Goal: Transaction & Acquisition: Subscribe to service/newsletter

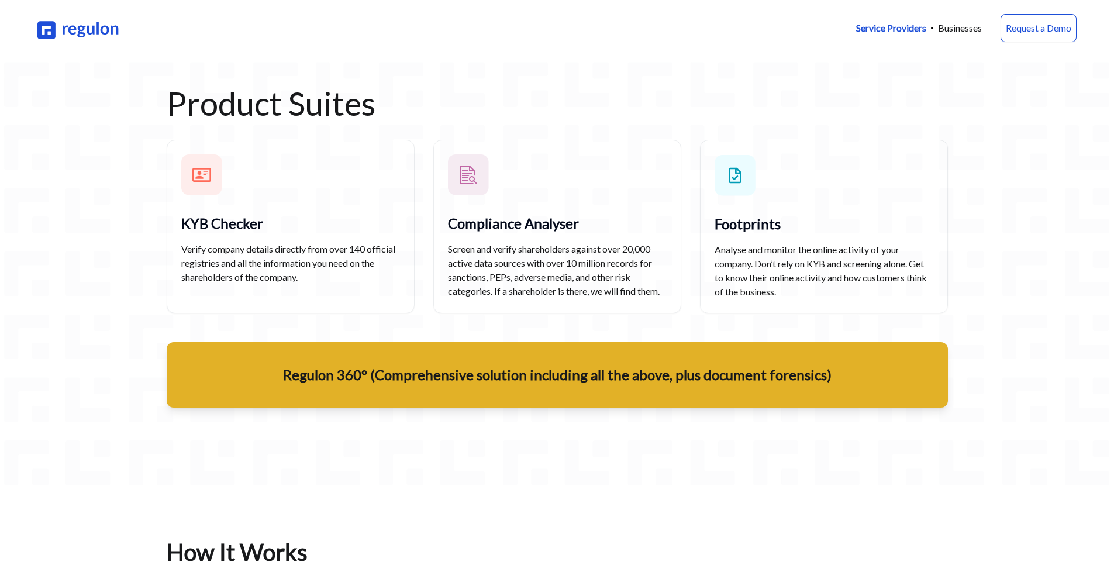
scroll to position [754, 0]
click at [515, 384] on p "Regulon 360° (Comprehensive solution including all the above, plus document for…" at bounding box center [557, 374] width 781 height 19
drag, startPoint x: 483, startPoint y: 227, endPoint x: 502, endPoint y: 236, distance: 20.4
click at [483, 227] on p "Compliance Analyser" at bounding box center [557, 222] width 219 height 19
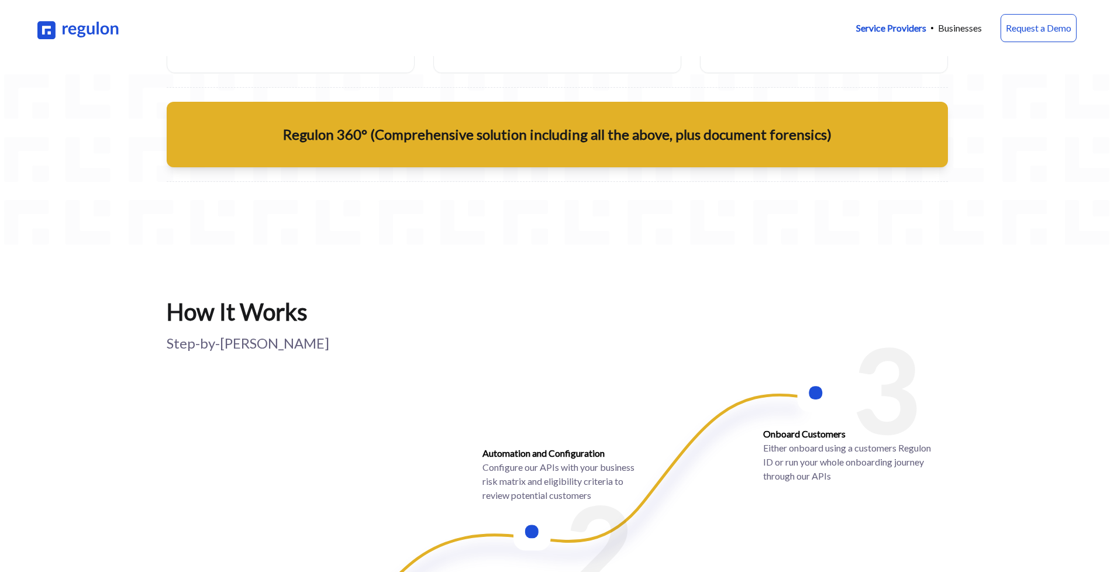
scroll to position [856, 0]
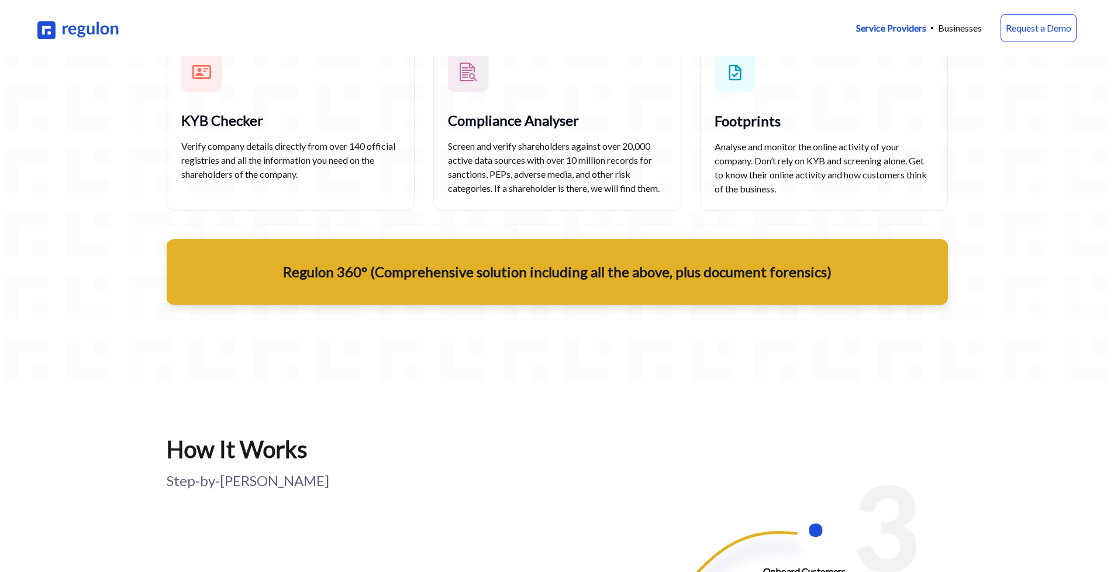
drag, startPoint x: 945, startPoint y: 31, endPoint x: 951, endPoint y: 39, distance: 10.1
click at [945, 31] on p "Businesses" at bounding box center [960, 28] width 44 height 14
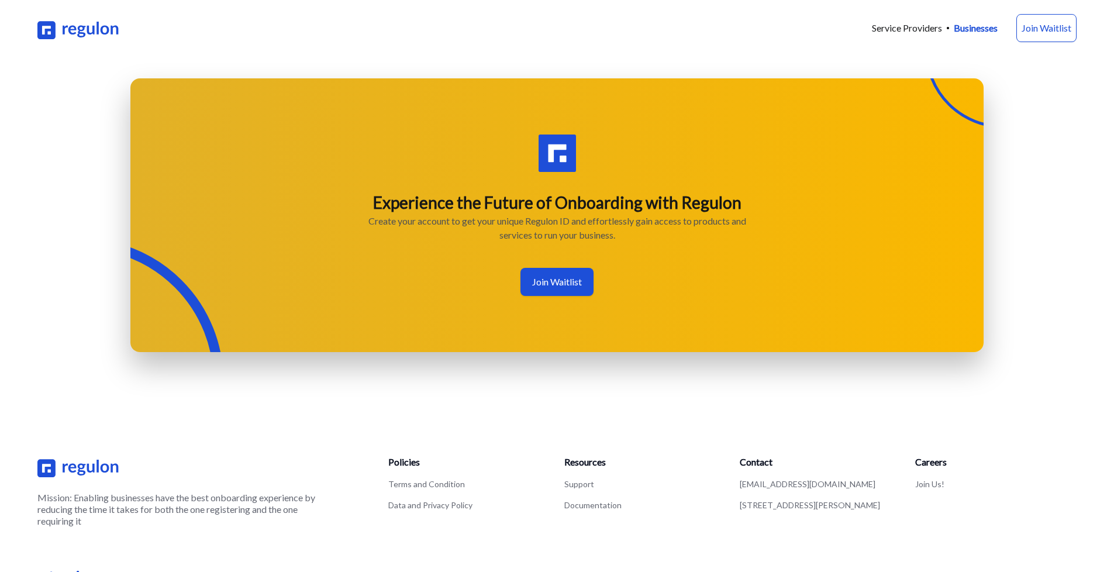
scroll to position [1526, 0]
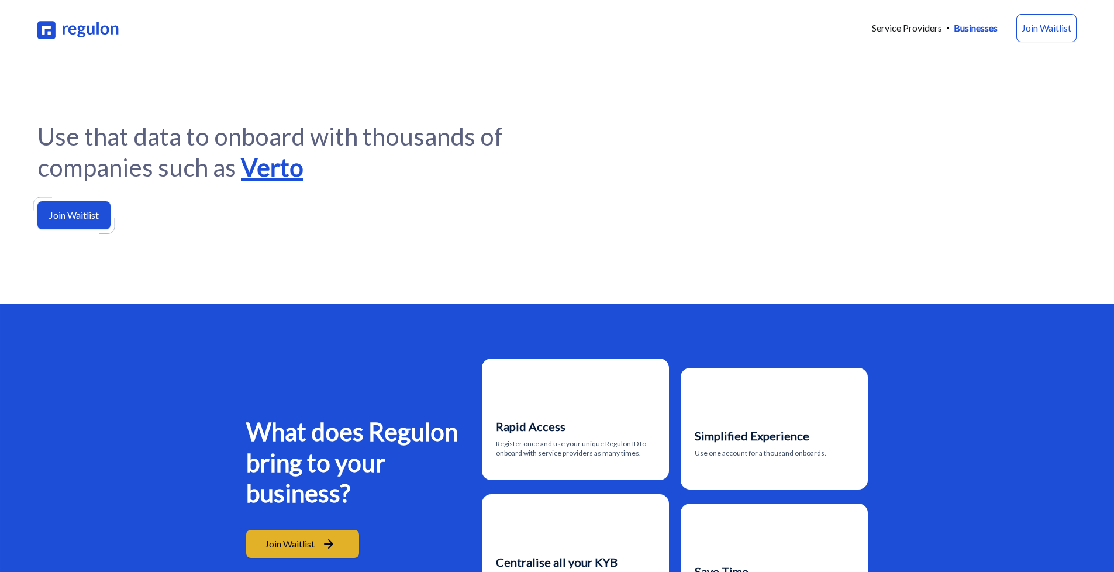
scroll to position [0, 0]
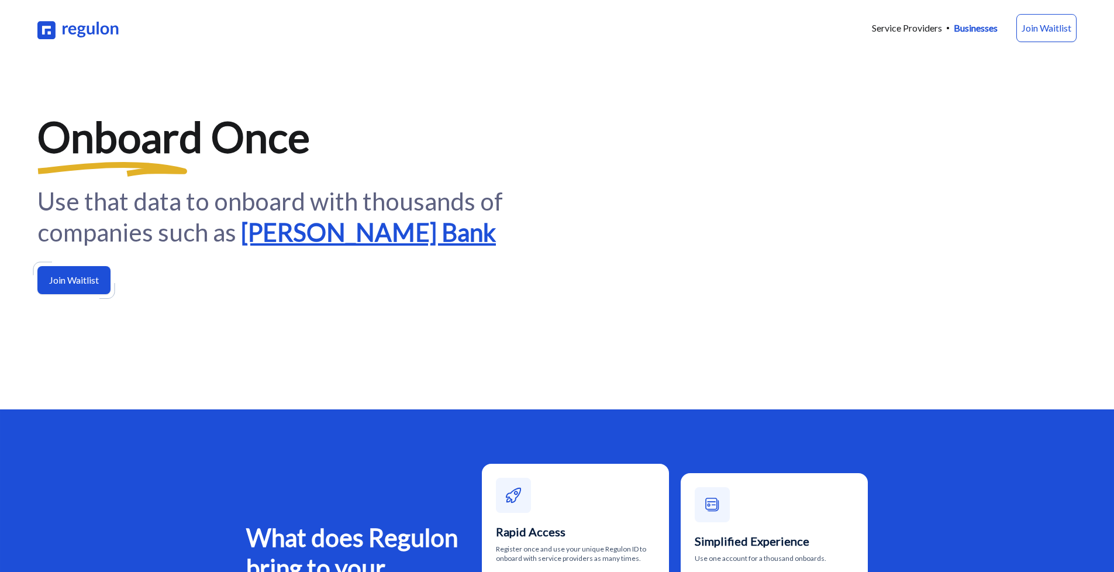
drag, startPoint x: 313, startPoint y: 365, endPoint x: 250, endPoint y: 380, distance: 64.8
click at [313, 248] on span "Starling Bank" at bounding box center [368, 232] width 255 height 31
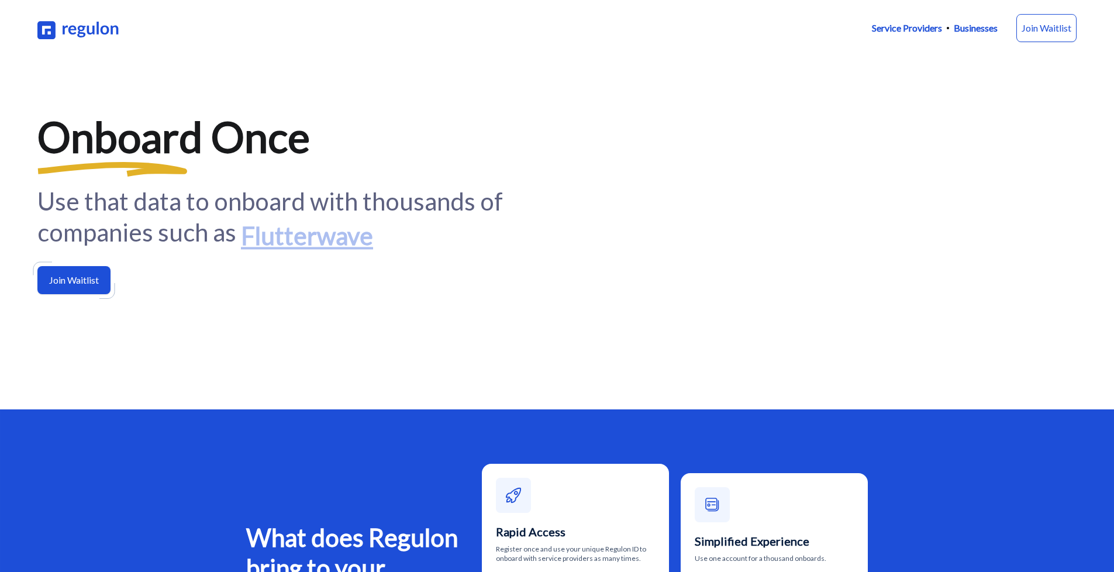
click at [918, 26] on p "Service Providers" at bounding box center [907, 28] width 70 height 14
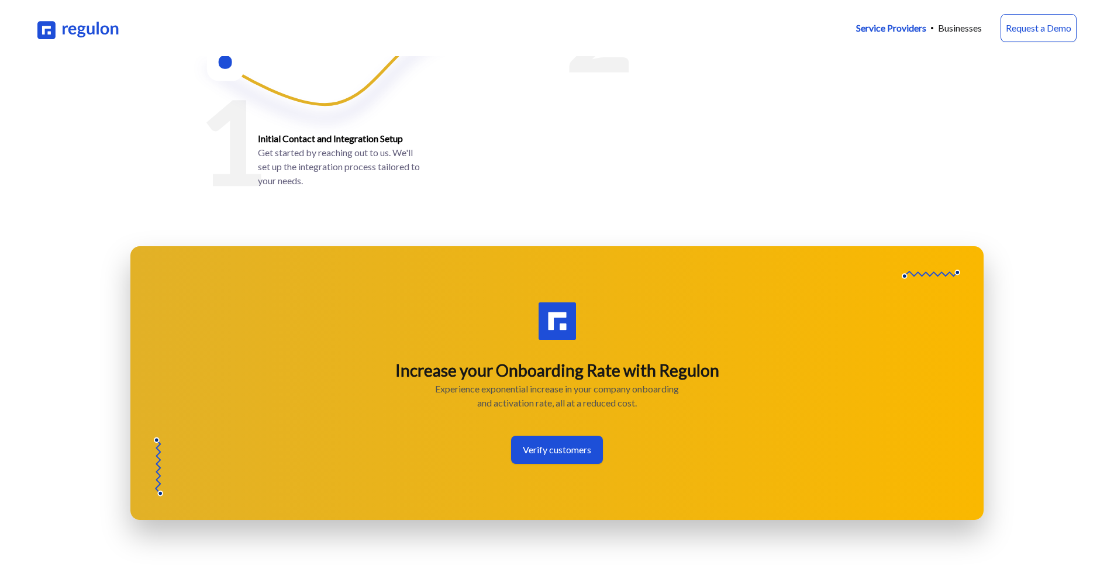
scroll to position [1510, 0]
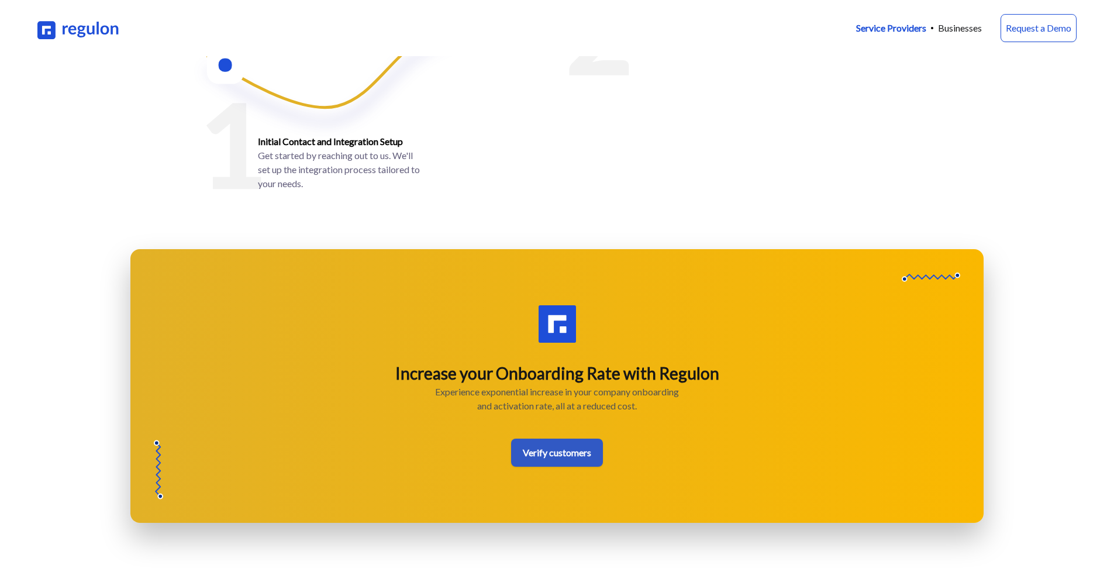
click at [545, 457] on link "Verify customers" at bounding box center [557, 452] width 92 height 28
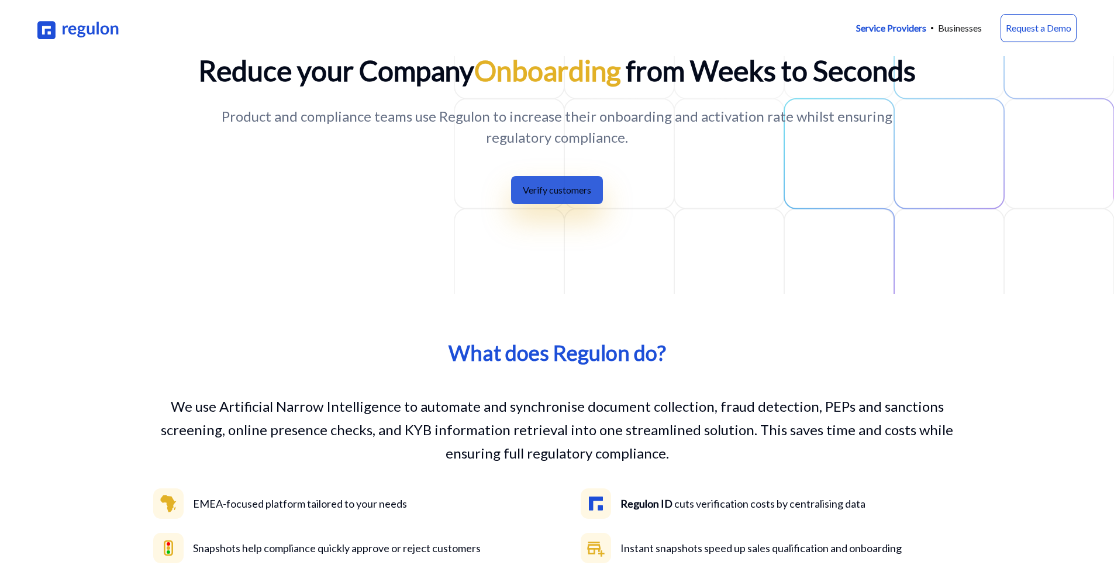
scroll to position [0, 0]
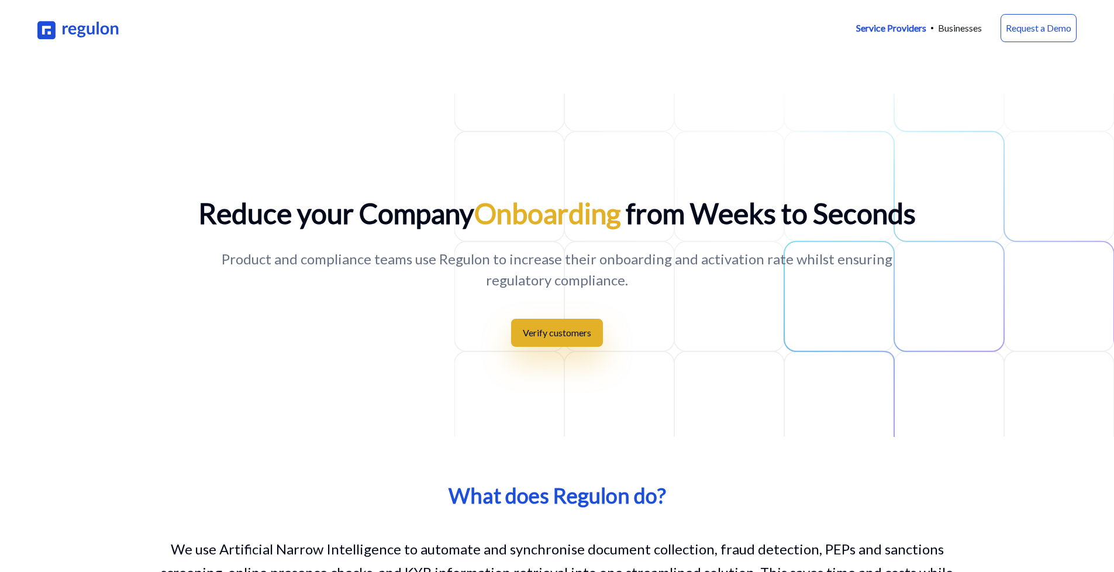
click at [310, 94] on div "Reduce your Company Onboarding from Weeks to Seconds Product and compliance tea…" at bounding box center [557, 265] width 1114 height 343
click at [78, 28] on img at bounding box center [78, 28] width 82 height 23
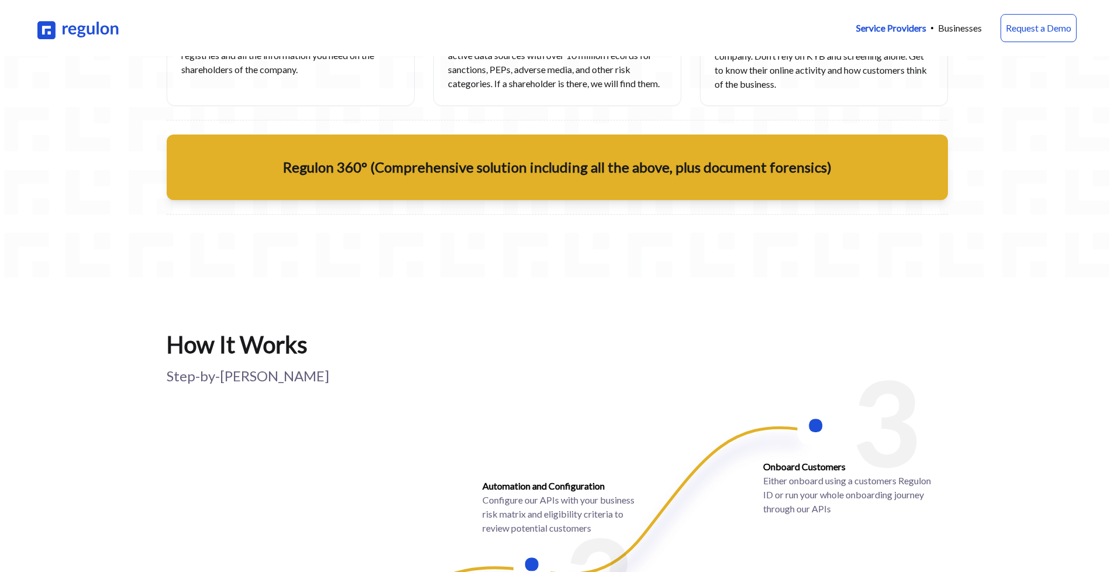
scroll to position [963, 0]
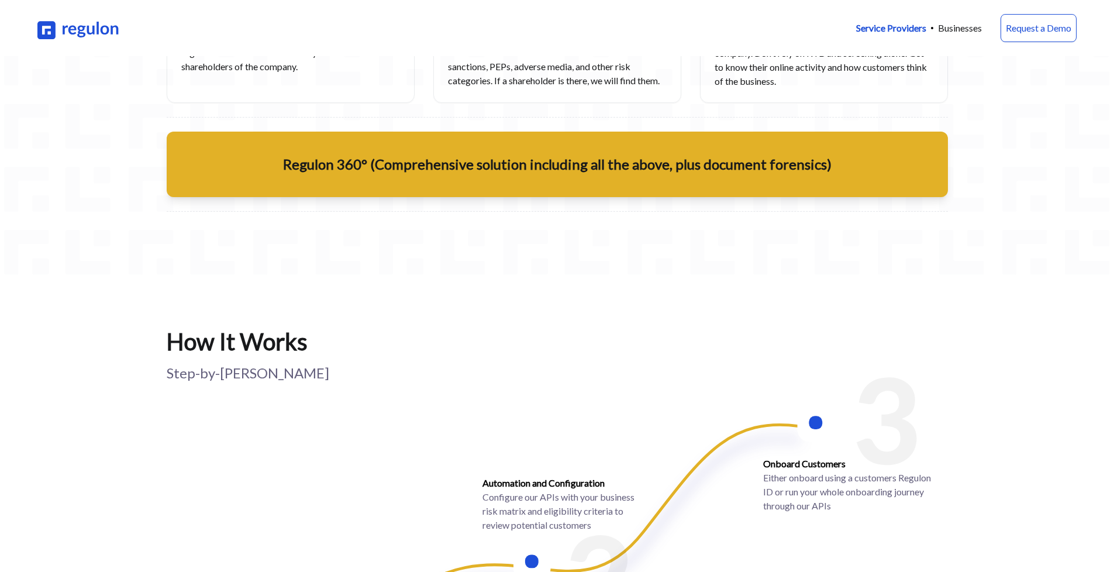
drag, startPoint x: 369, startPoint y: 164, endPoint x: 356, endPoint y: 156, distance: 15.2
click at [368, 164] on p "Regulon 360° (Comprehensive solution including all the above, plus document for…" at bounding box center [557, 164] width 781 height 19
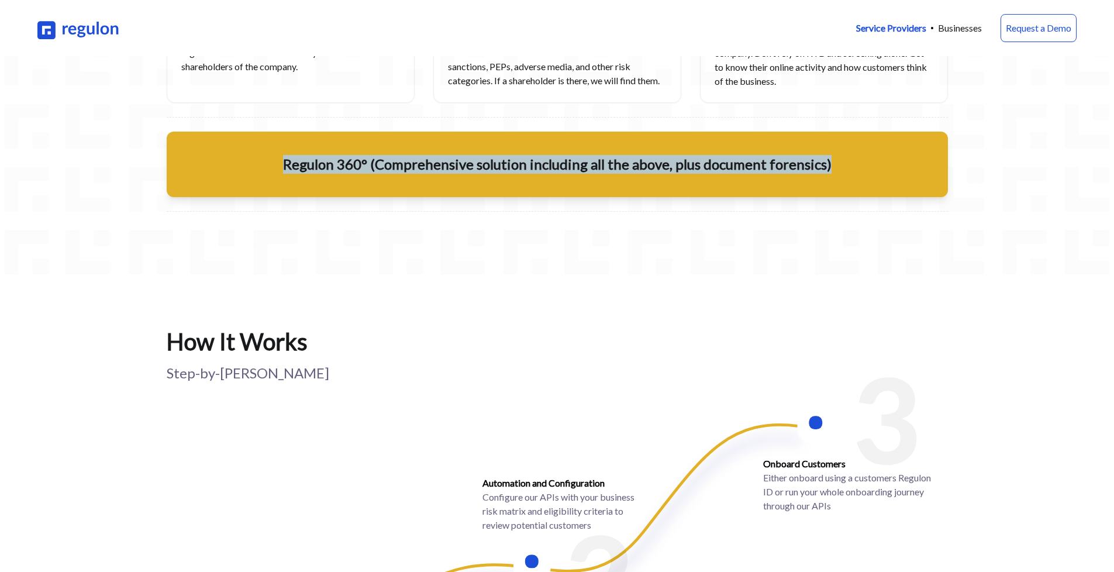
drag, startPoint x: 291, startPoint y: 174, endPoint x: 880, endPoint y: 181, distance: 588.8
click at [880, 181] on div "Regulon 360° (Comprehensive solution including all the above, plus document for…" at bounding box center [557, 164] width 781 height 65
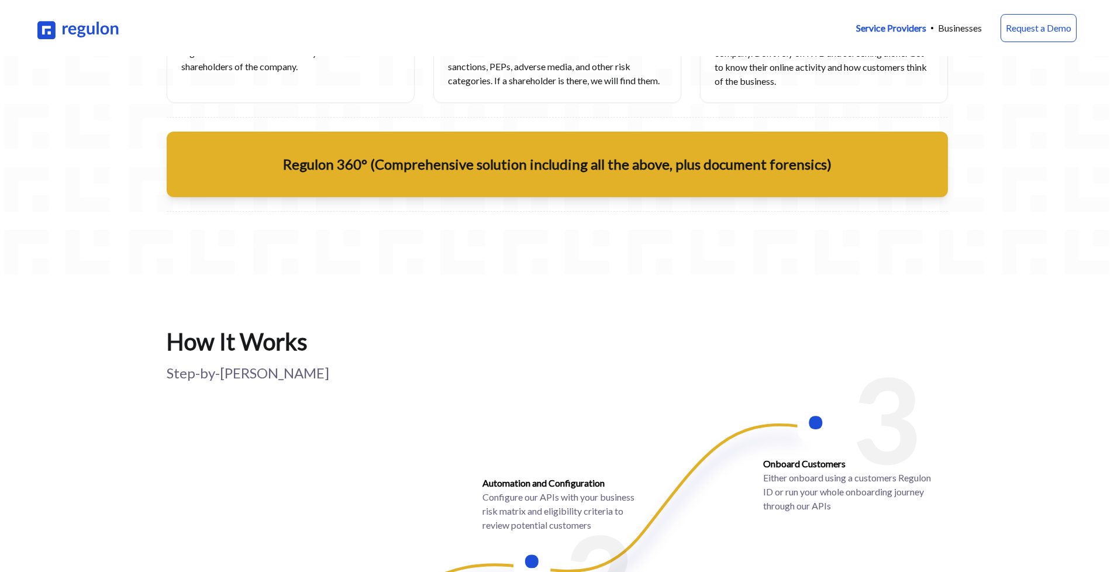
drag, startPoint x: 838, startPoint y: 258, endPoint x: 826, endPoint y: 251, distance: 13.9
click at [836, 257] on div "Product Suites KYB Checker Verify company details directly from over 140 offici…" at bounding box center [557, 47] width 818 height 460
click at [809, 189] on div "Regulon 360° (Comprehensive solution including all the above, plus document for…" at bounding box center [557, 164] width 781 height 65
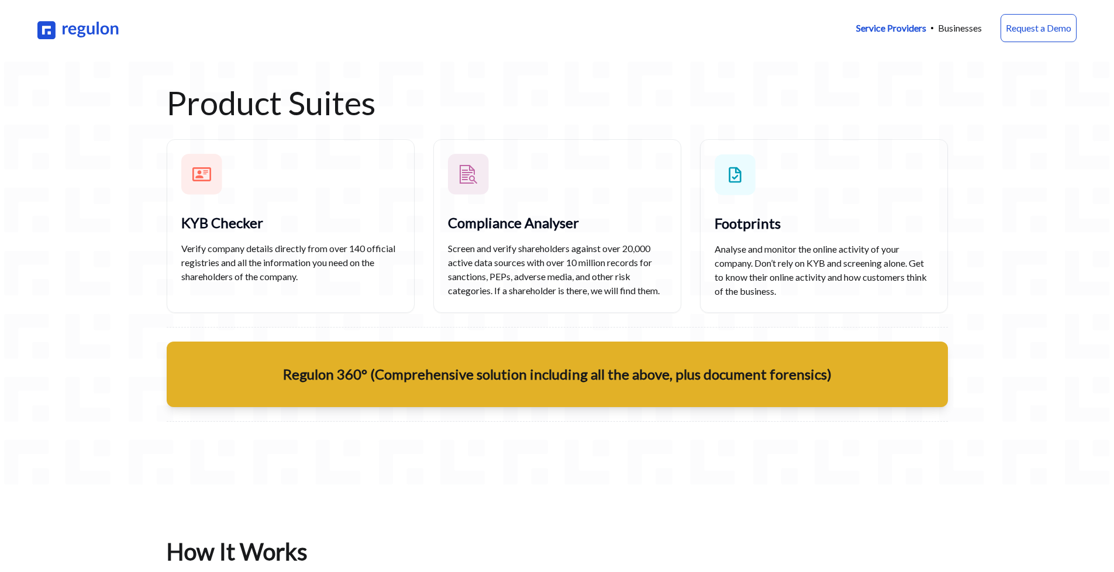
scroll to position [661, 0]
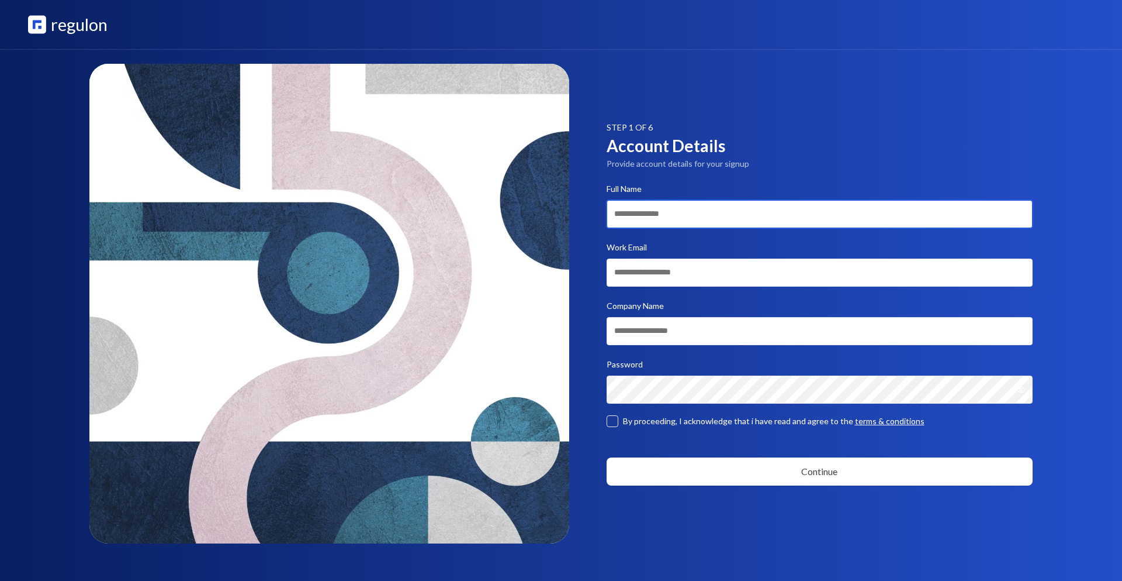
click at [649, 209] on input at bounding box center [820, 214] width 427 height 28
type input "******"
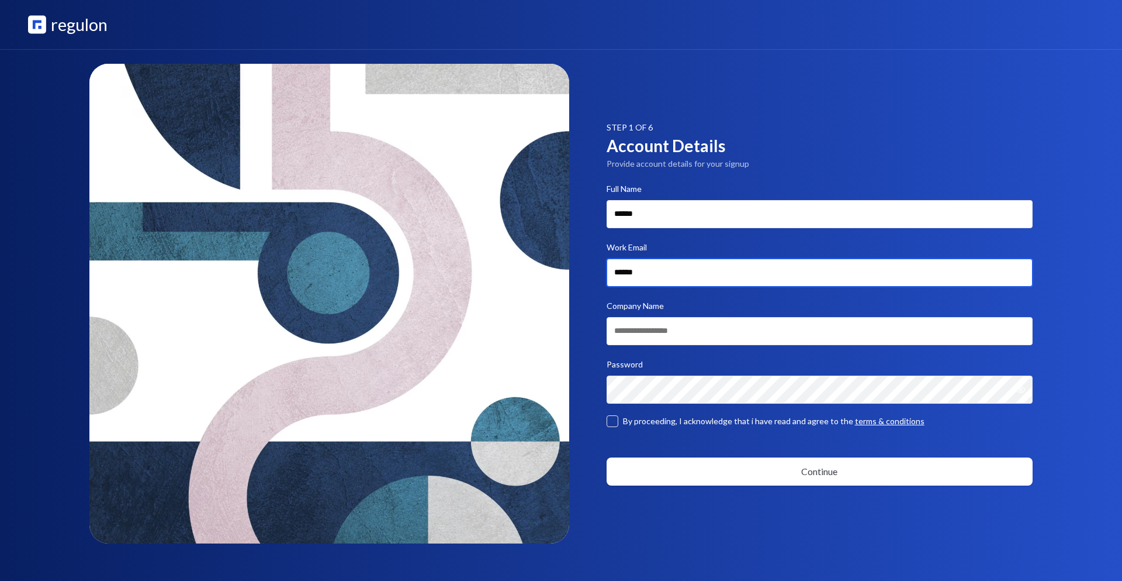
type input "**********"
click at [653, 328] on input at bounding box center [820, 331] width 427 height 28
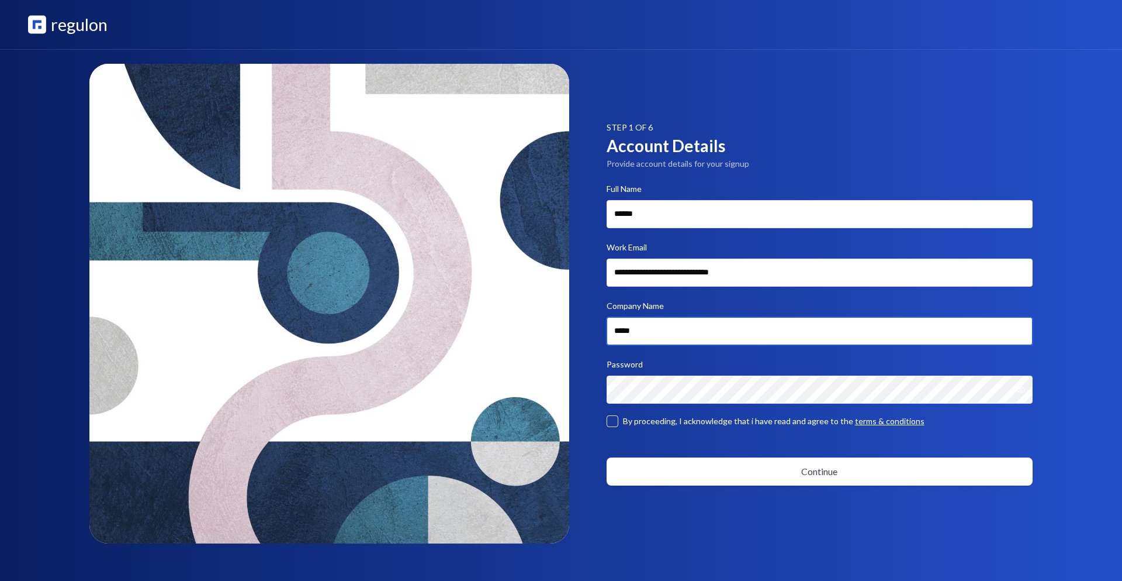
drag, startPoint x: 668, startPoint y: 333, endPoint x: 586, endPoint y: 326, distance: 82.1
click at [586, 326] on div "**********" at bounding box center [561, 315] width 1066 height 531
type input "*****"
drag, startPoint x: 614, startPoint y: 420, endPoint x: 642, endPoint y: 448, distance: 39.7
click at [614, 420] on button "button" at bounding box center [613, 421] width 12 height 12
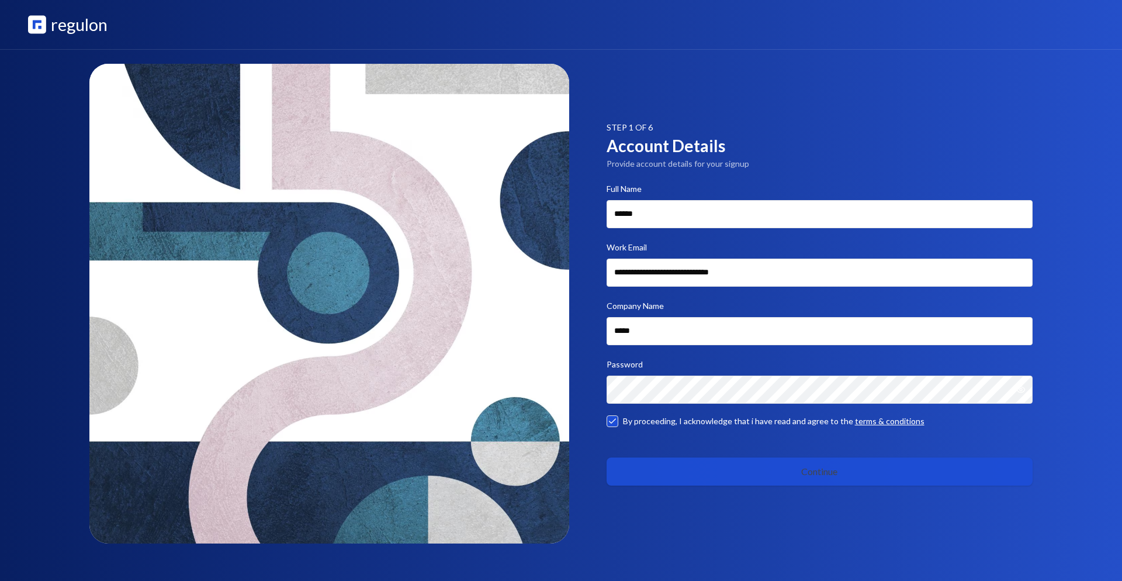
drag, startPoint x: 789, startPoint y: 470, endPoint x: 802, endPoint y: 475, distance: 13.7
click at [789, 470] on button "Continue" at bounding box center [820, 471] width 427 height 28
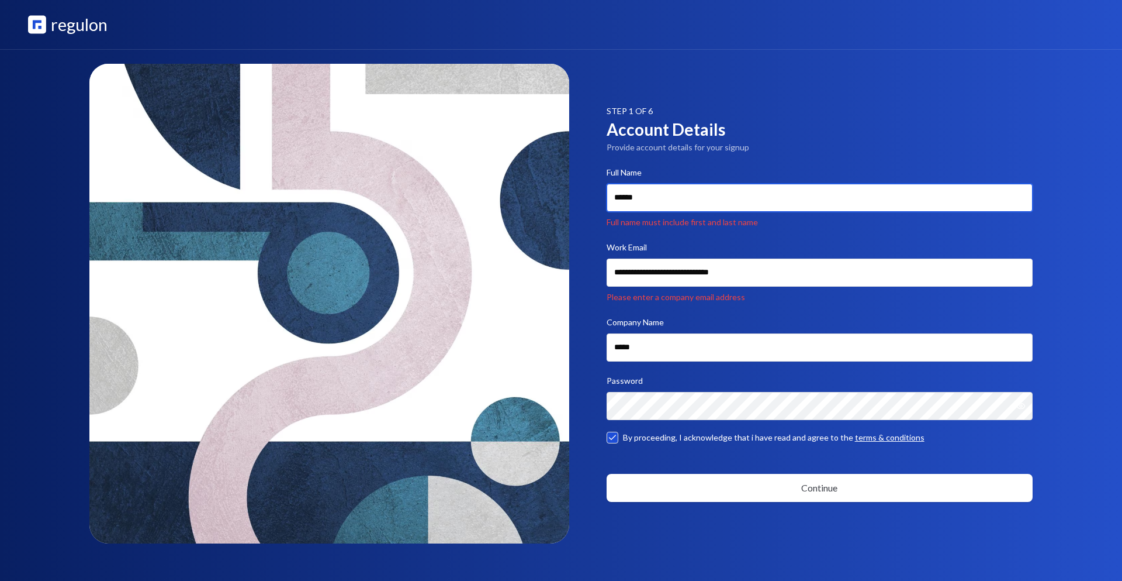
click at [675, 195] on input "******" at bounding box center [820, 198] width 427 height 28
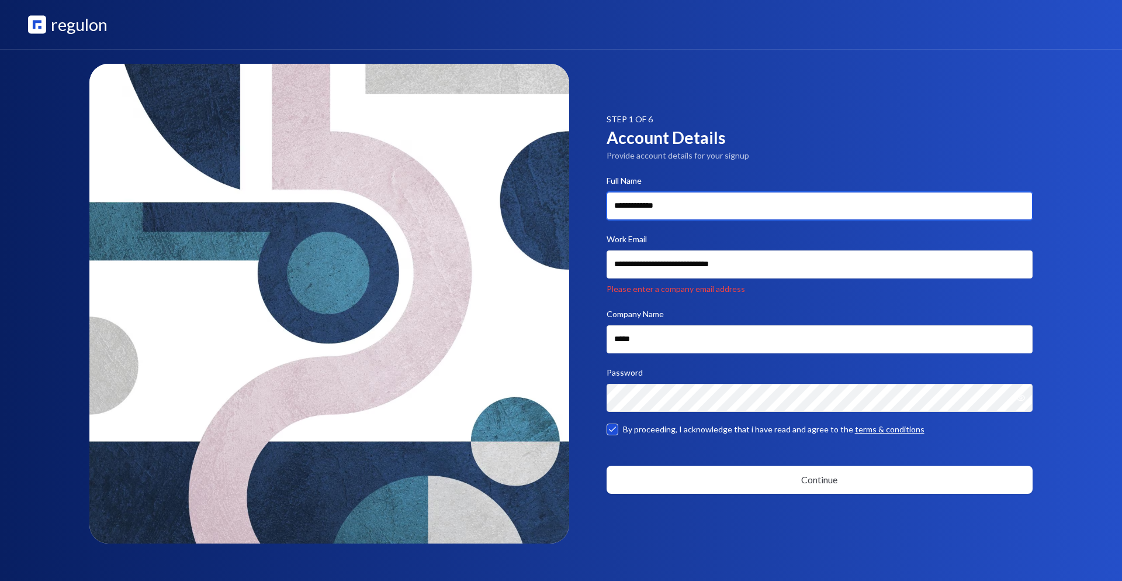
type input "**********"
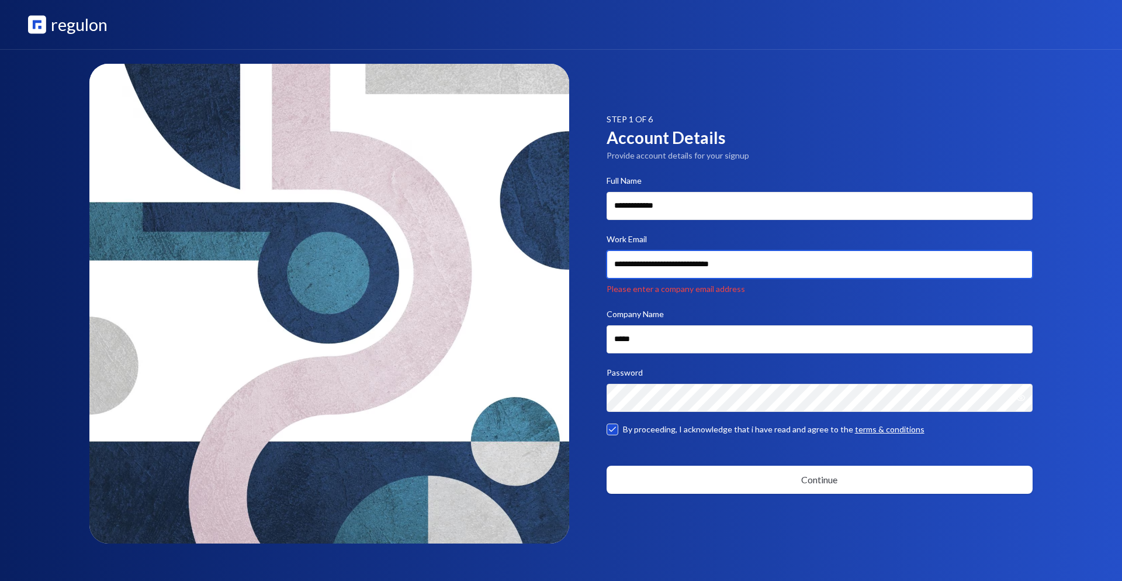
drag, startPoint x: 759, startPoint y: 268, endPoint x: 754, endPoint y: 267, distance: 6.0
click at [759, 268] on input "**********" at bounding box center [820, 264] width 427 height 28
drag, startPoint x: 714, startPoint y: 265, endPoint x: 771, endPoint y: 266, distance: 56.7
click at [771, 266] on input "**********" at bounding box center [820, 264] width 427 height 28
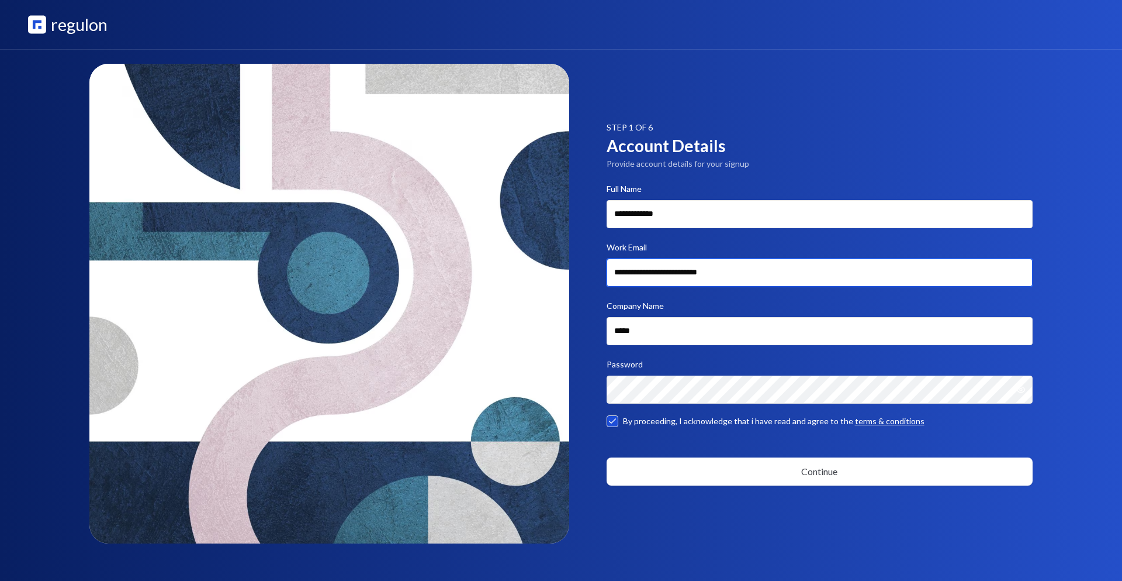
type input "**********"
click at [890, 125] on p "STEP 1 OF 6" at bounding box center [820, 128] width 427 height 12
click at [811, 470] on button "Continue" at bounding box center [820, 471] width 427 height 28
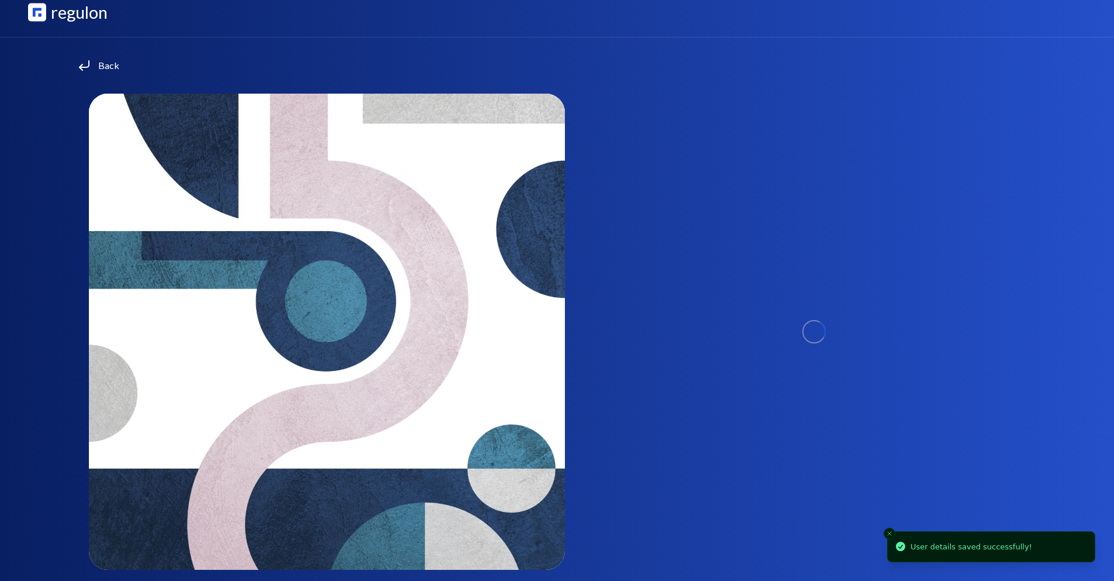
scroll to position [18, 0]
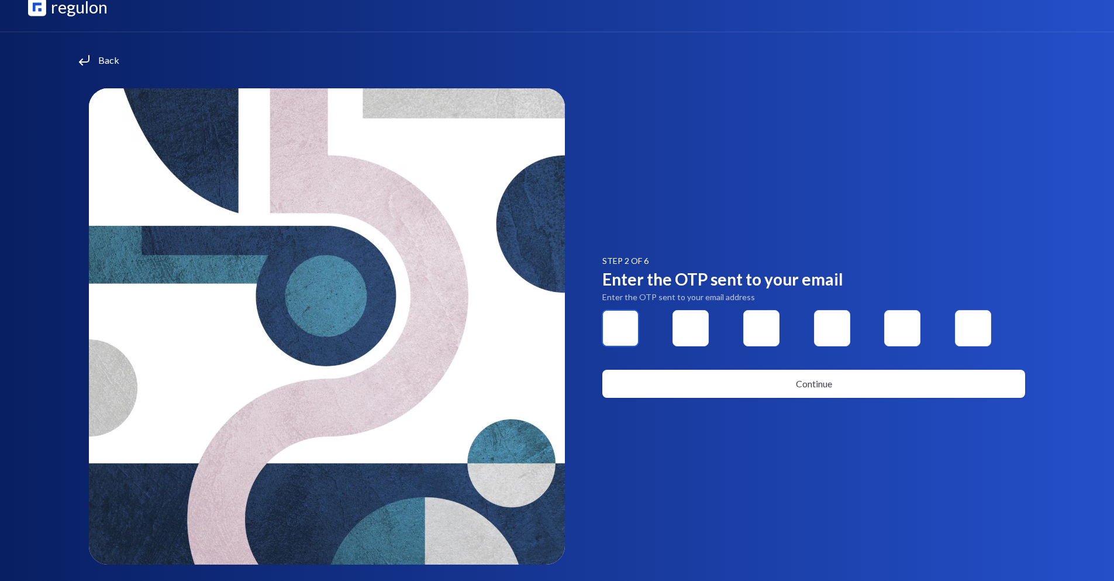
type input "*"
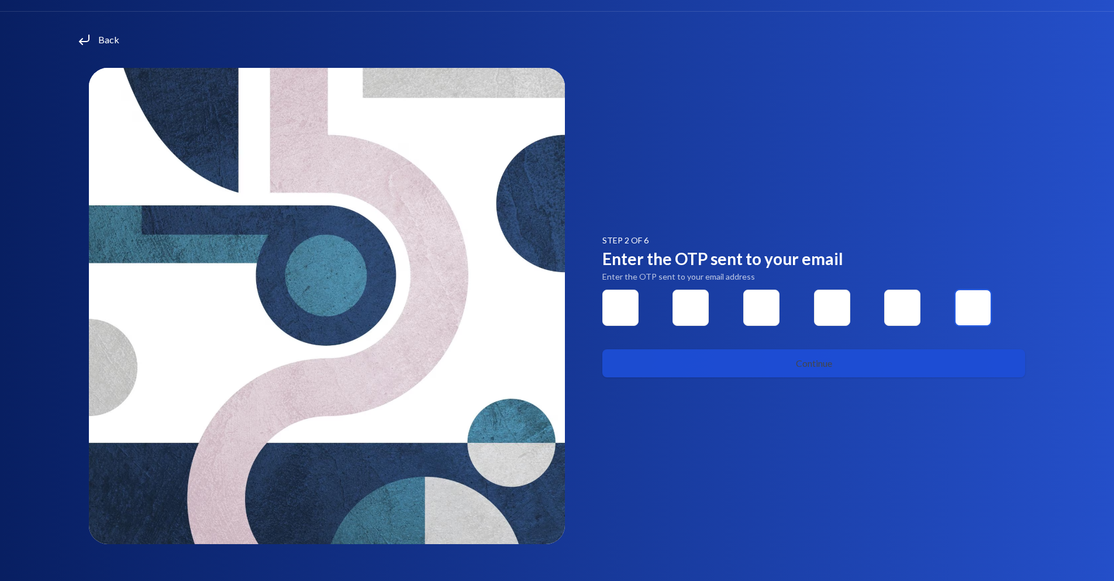
scroll to position [39, 0]
type input "*"
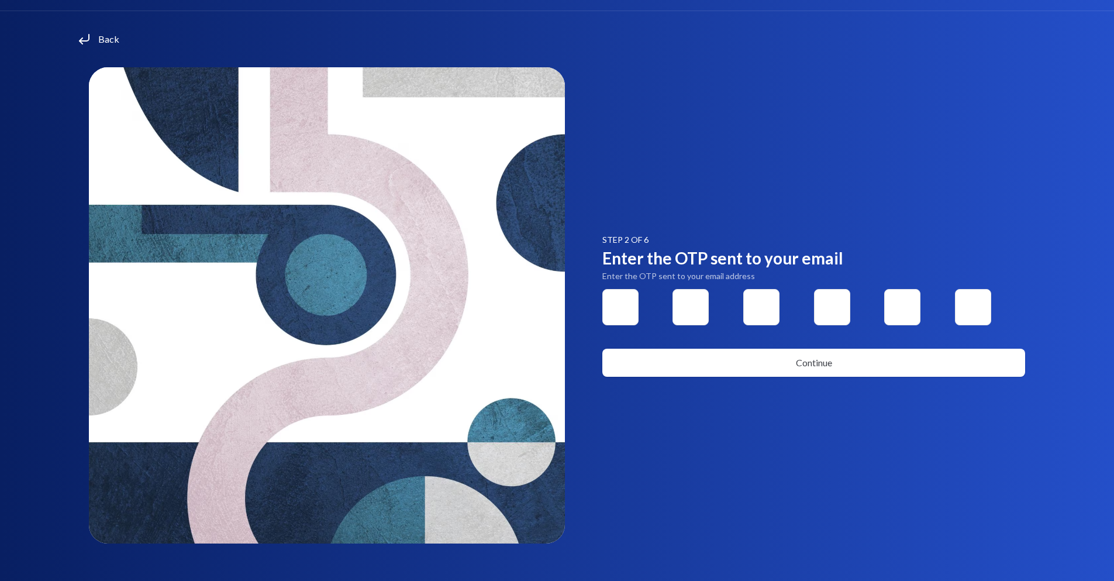
click at [796, 362] on button "Continue" at bounding box center [813, 362] width 423 height 28
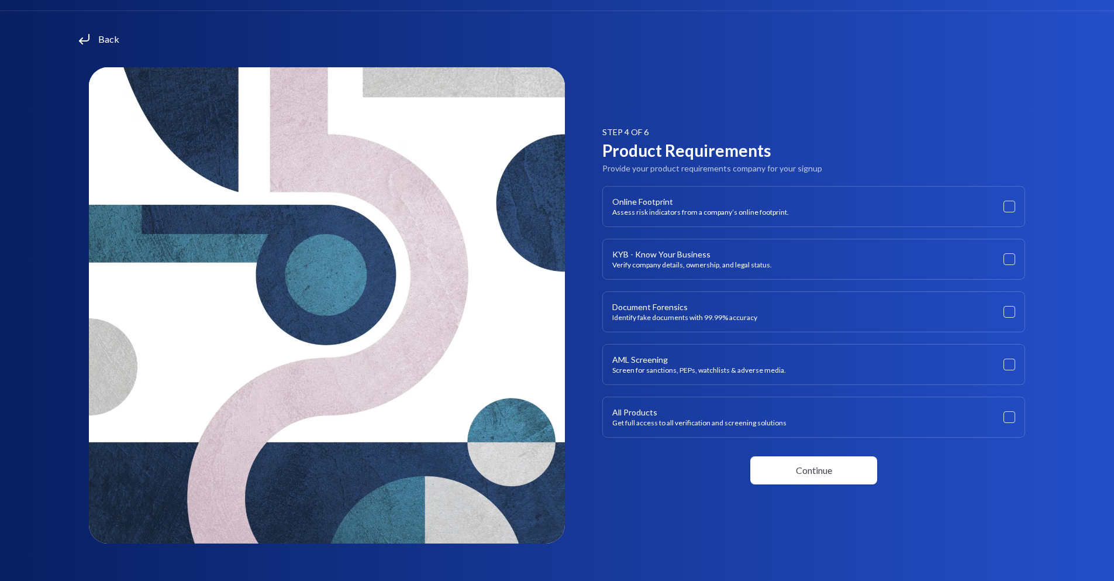
drag, startPoint x: 759, startPoint y: 87, endPoint x: 782, endPoint y: 101, distance: 26.3
click at [759, 87] on div "STEP 4 OF 6 Product Requirements Provide your product requirements company for …" at bounding box center [557, 316] width 1058 height 527
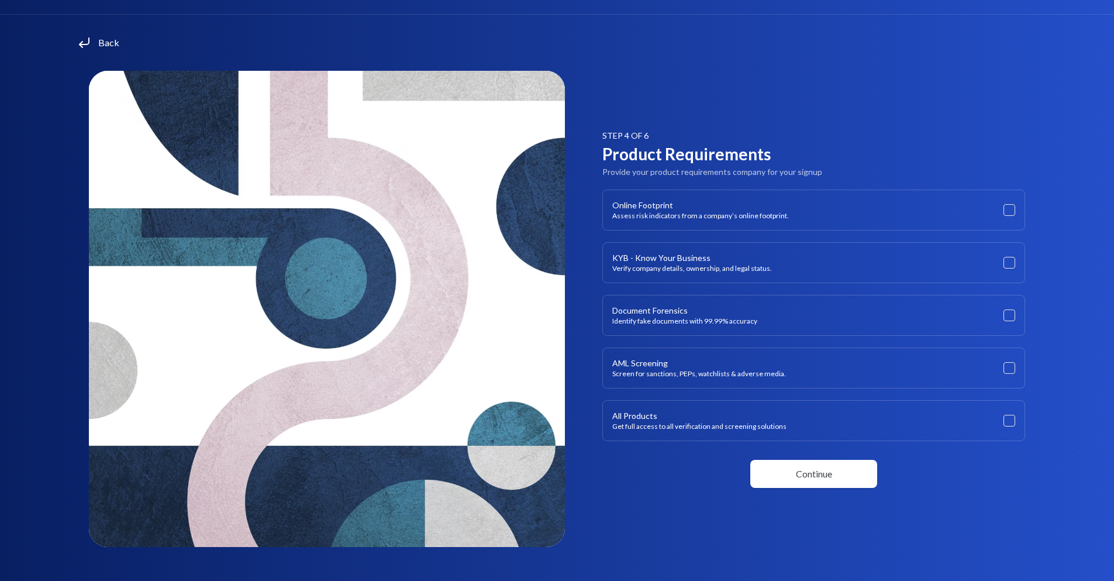
scroll to position [30, 0]
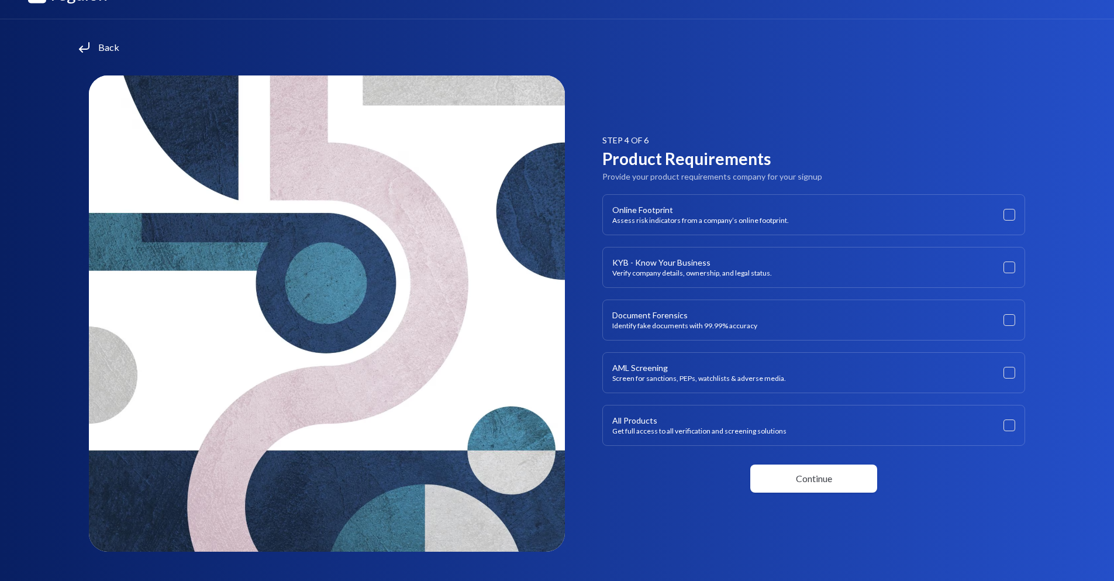
click at [870, 109] on div "STEP 4 OF 6 Product Requirements Provide your product requirements company for …" at bounding box center [557, 324] width 1058 height 527
click at [724, 269] on p "Verify company details, ownership, and legal status." at bounding box center [692, 272] width 160 height 9
click at [1007, 262] on button "button" at bounding box center [1009, 267] width 12 height 12
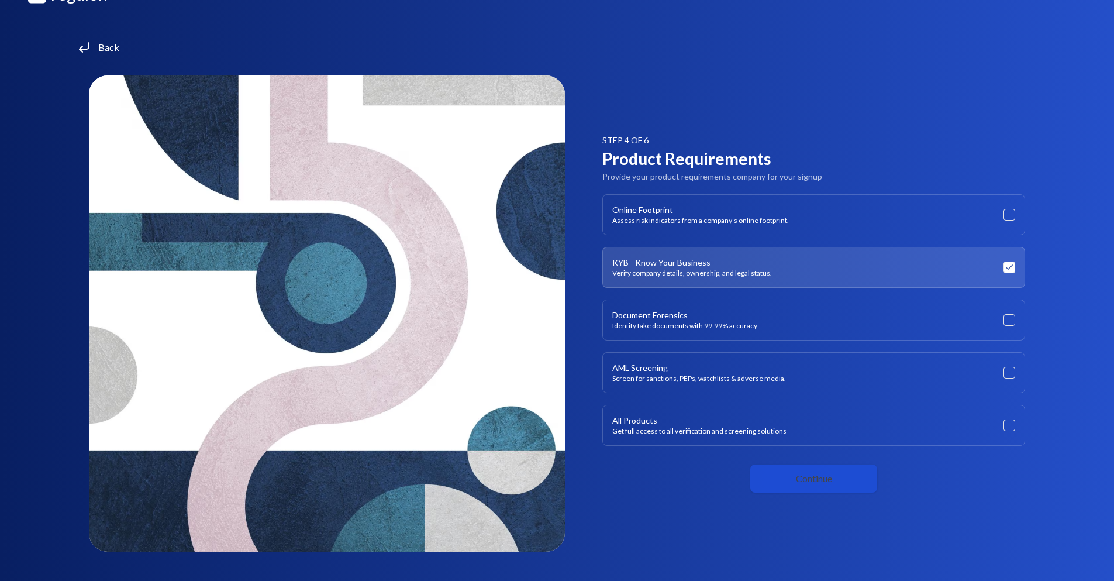
click at [823, 478] on button "Continue" at bounding box center [813, 478] width 127 height 28
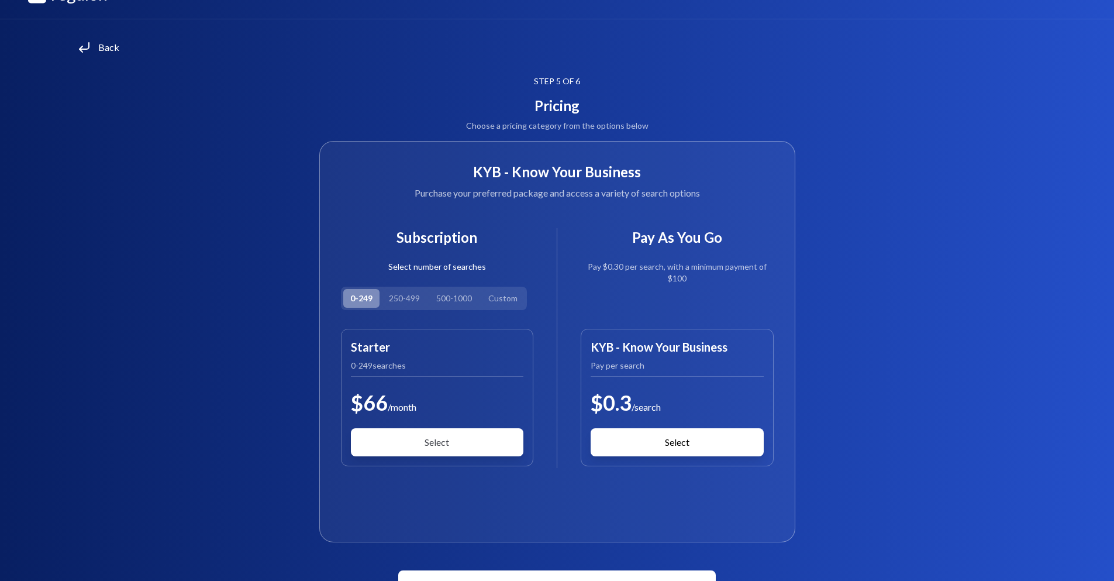
click at [950, 337] on article "STEP 5 OF 6 Pricing Choose a pricing category from the options below KYB - Know…" at bounding box center [557, 336] width 1058 height 523
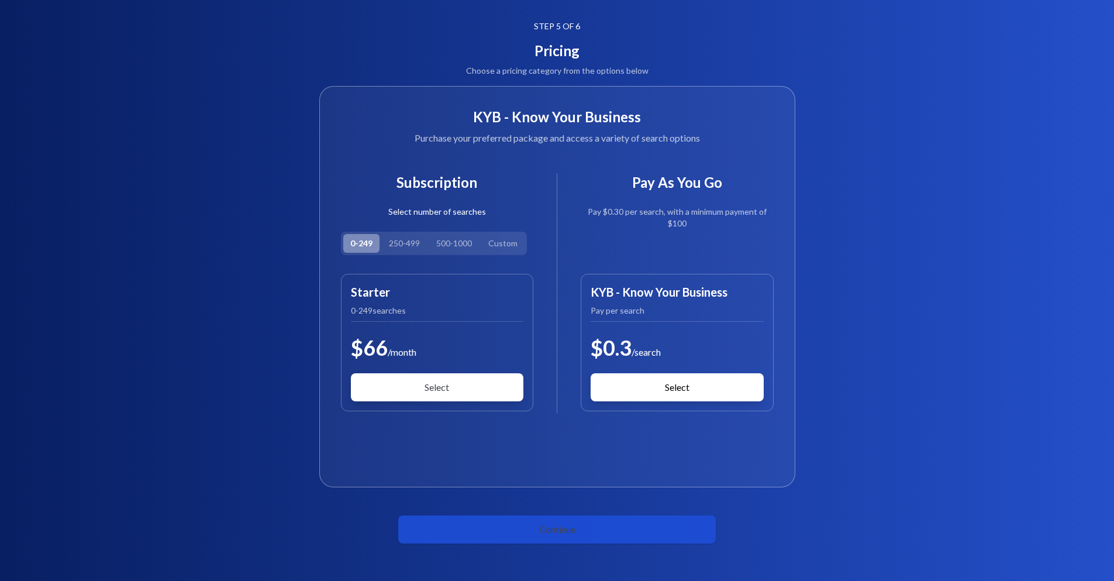
click at [592, 520] on button "Continue" at bounding box center [556, 529] width 317 height 28
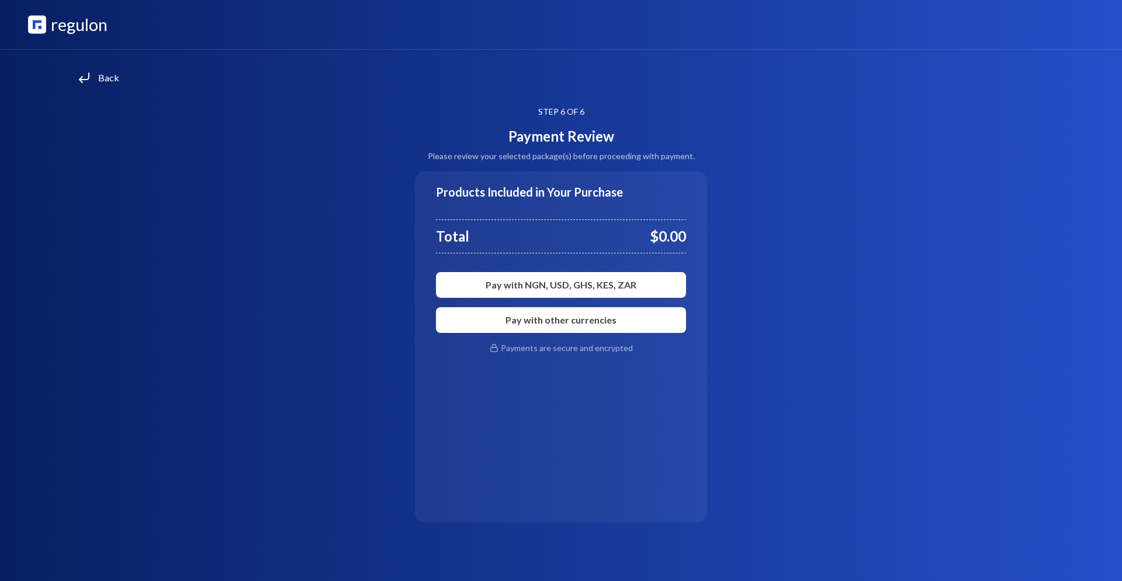
click at [567, 324] on button "Pay with other currencies" at bounding box center [561, 320] width 250 height 26
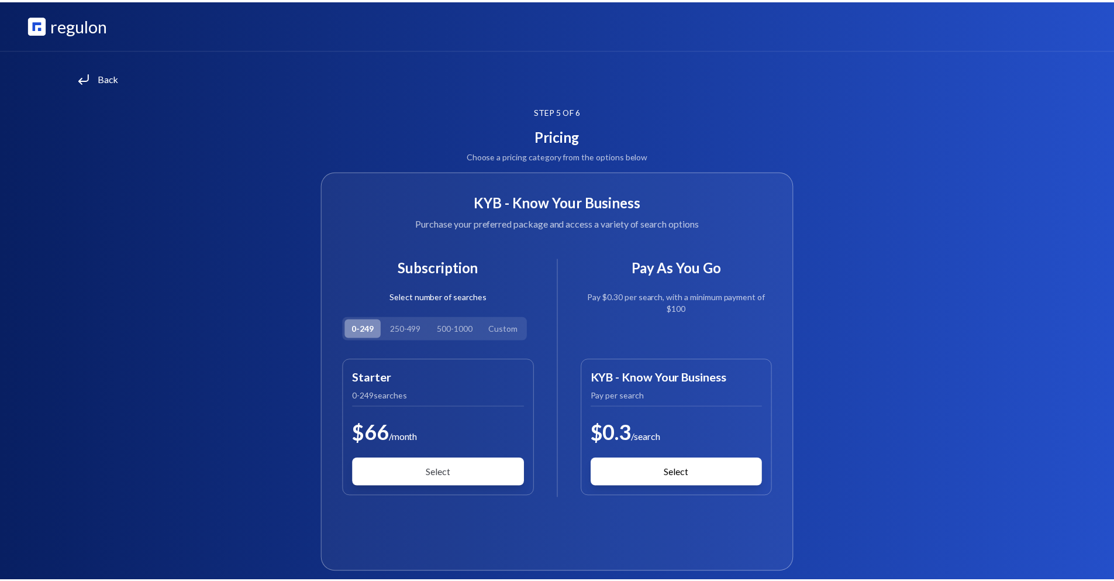
scroll to position [85, 0]
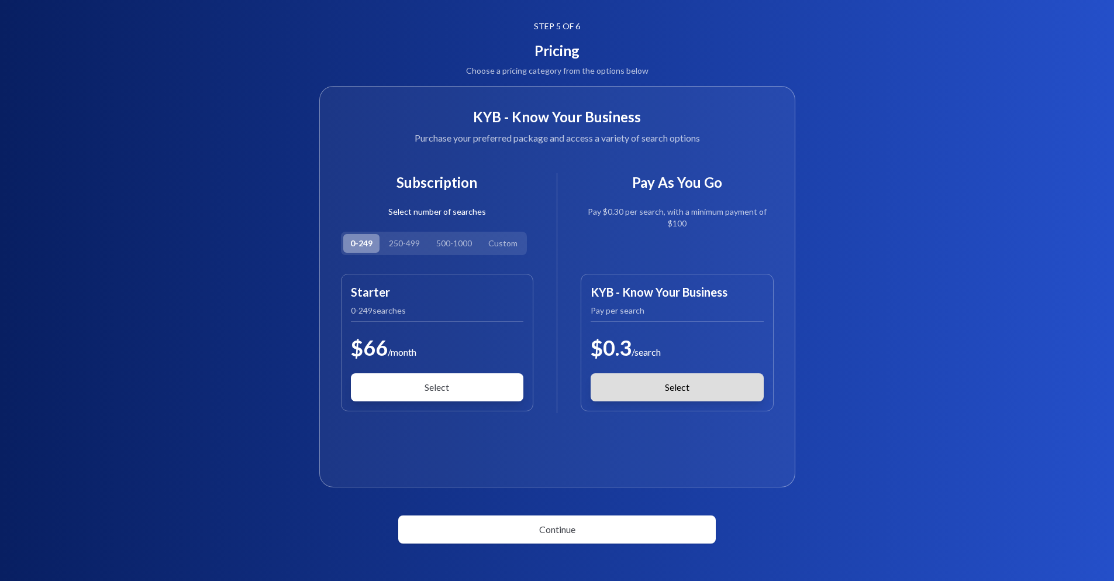
click at [649, 384] on button "Select" at bounding box center [676, 387] width 173 height 28
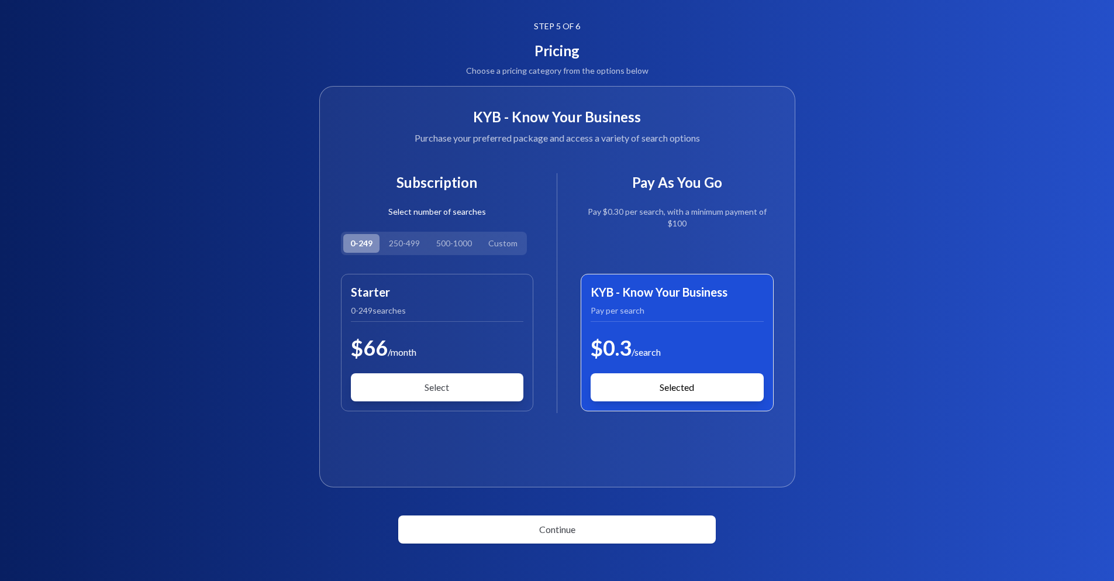
click at [623, 523] on button "Continue" at bounding box center [556, 529] width 317 height 28
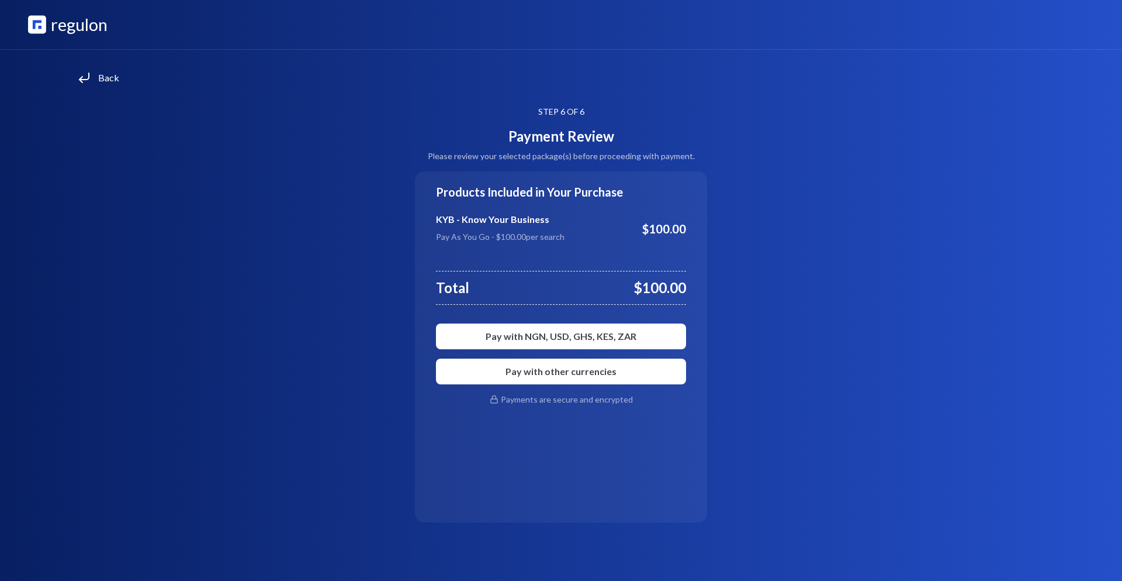
click at [882, 288] on article "STEP 6 OF 6 Payment Review Please review your selected package(s) before procee…" at bounding box center [561, 314] width 1066 height 416
click at [84, 74] on icon at bounding box center [84, 78] width 14 height 14
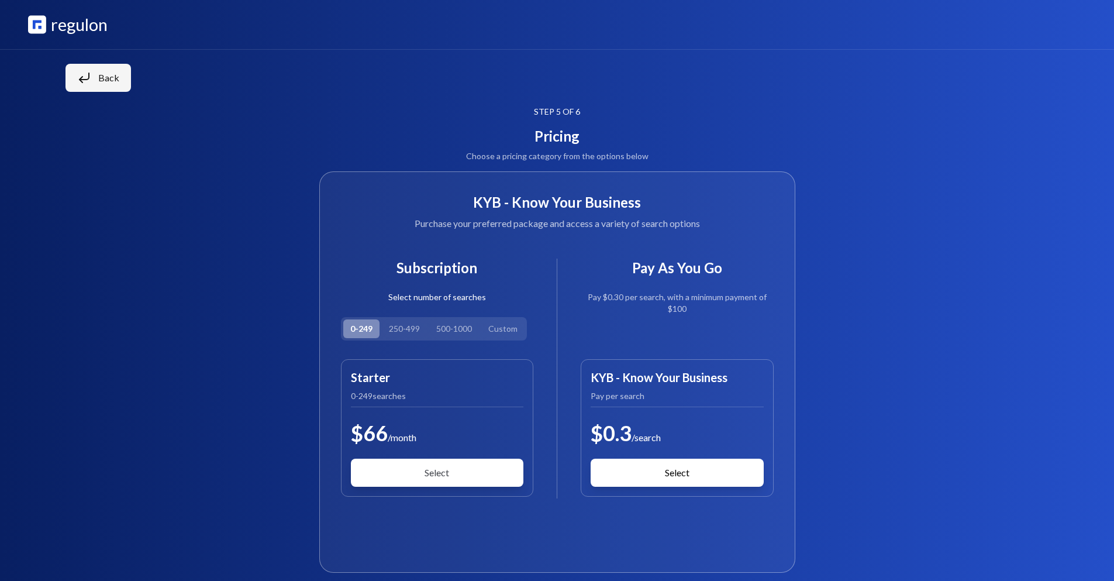
click at [85, 75] on icon at bounding box center [84, 78] width 14 height 14
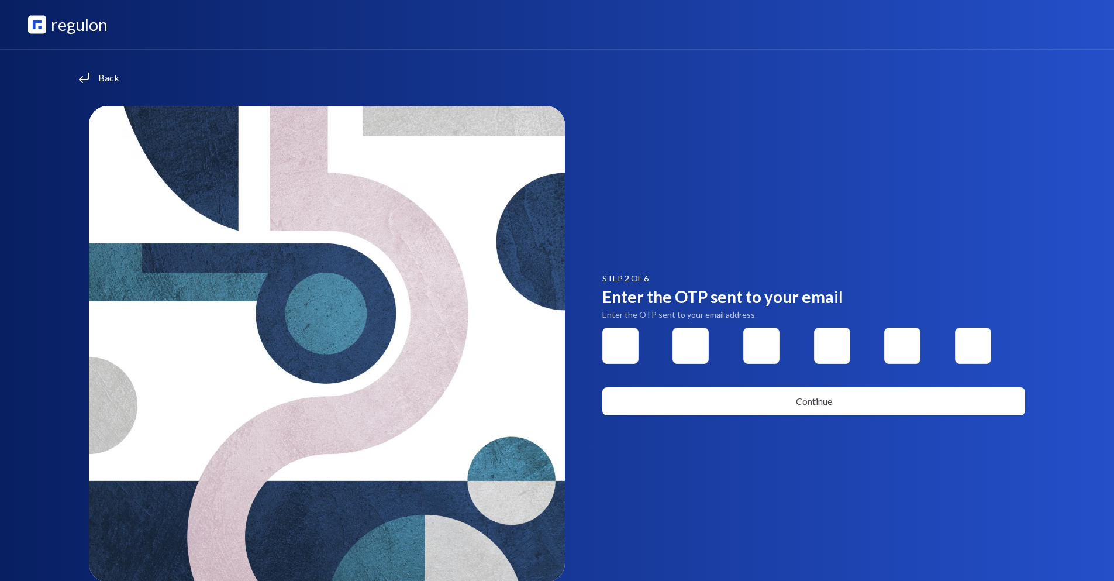
click at [70, 26] on p "regulon" at bounding box center [79, 25] width 57 height 26
